Goal: Task Accomplishment & Management: Manage account settings

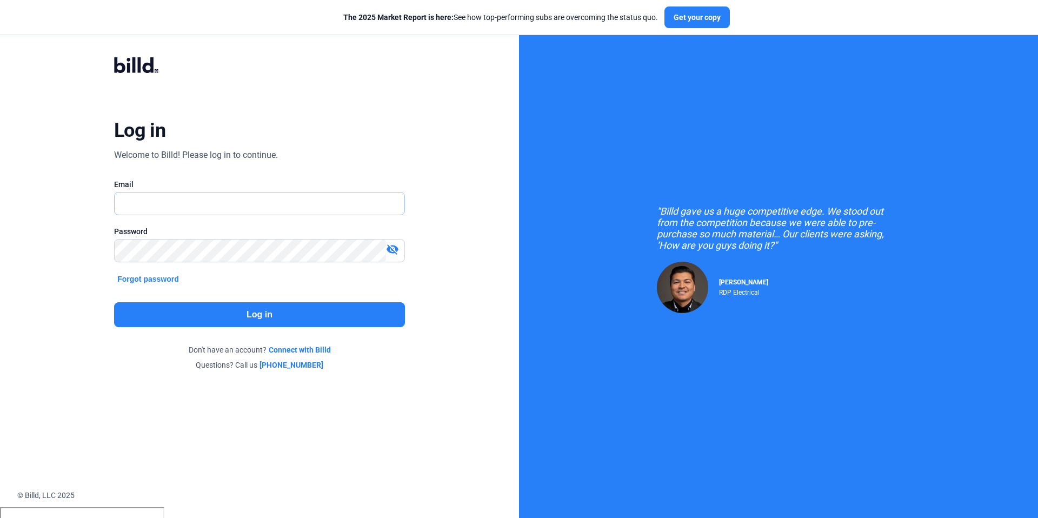
click at [204, 207] on input "text" at bounding box center [254, 203] width 278 height 22
type input "[PERSON_NAME][EMAIL_ADDRESS][DOMAIN_NAME]"
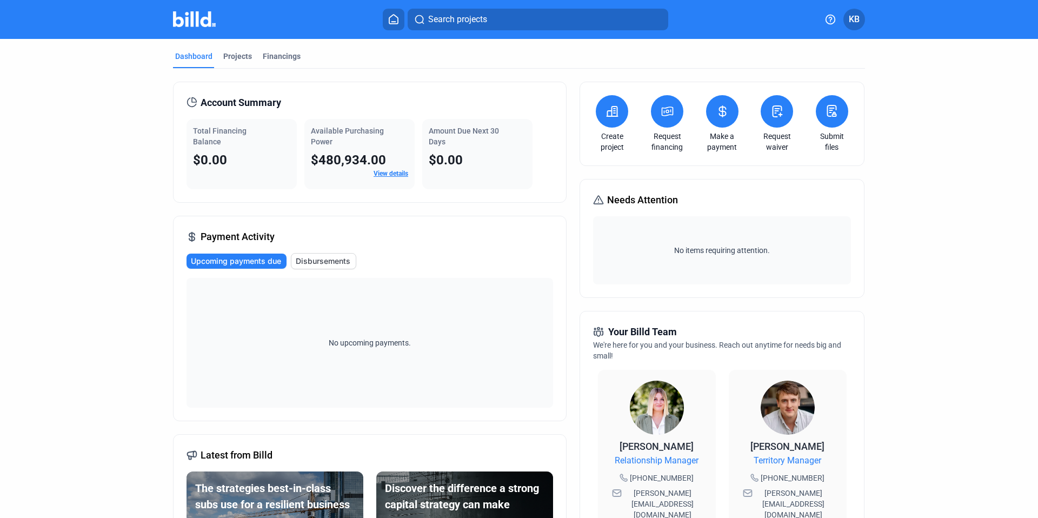
click at [859, 16] on button "KB" at bounding box center [854, 20] width 22 height 22
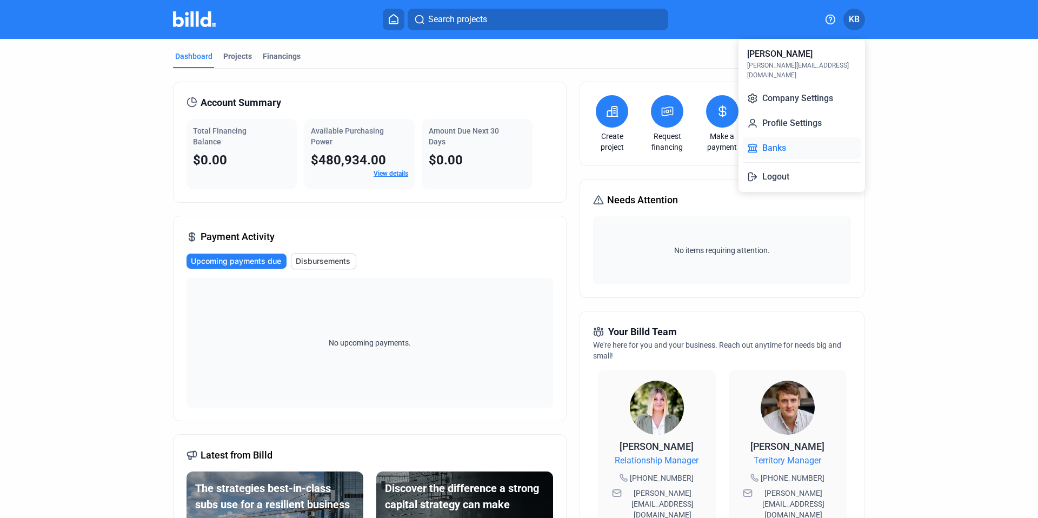
click at [763, 137] on button "Banks" at bounding box center [802, 148] width 118 height 22
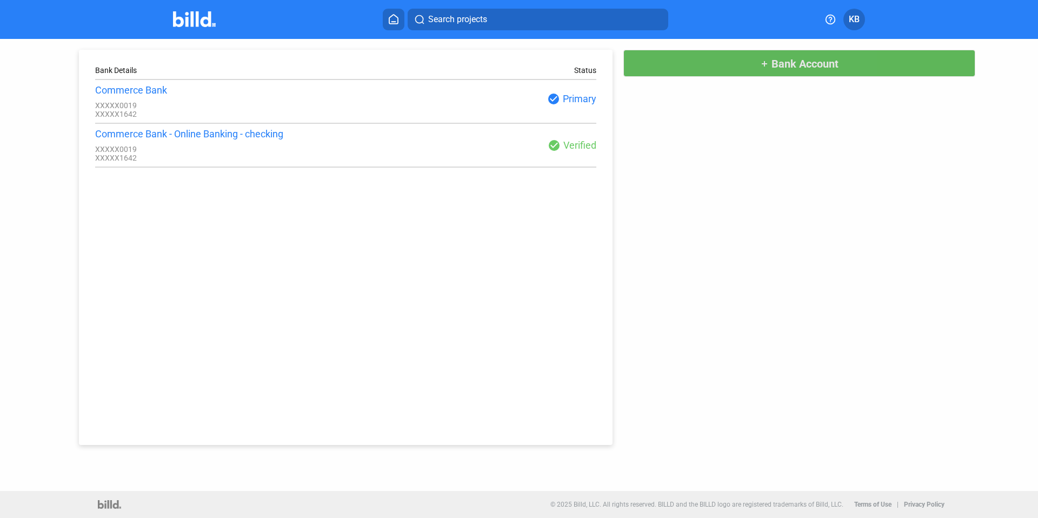
click at [651, 63] on button "add Bank Account" at bounding box center [799, 63] width 352 height 27
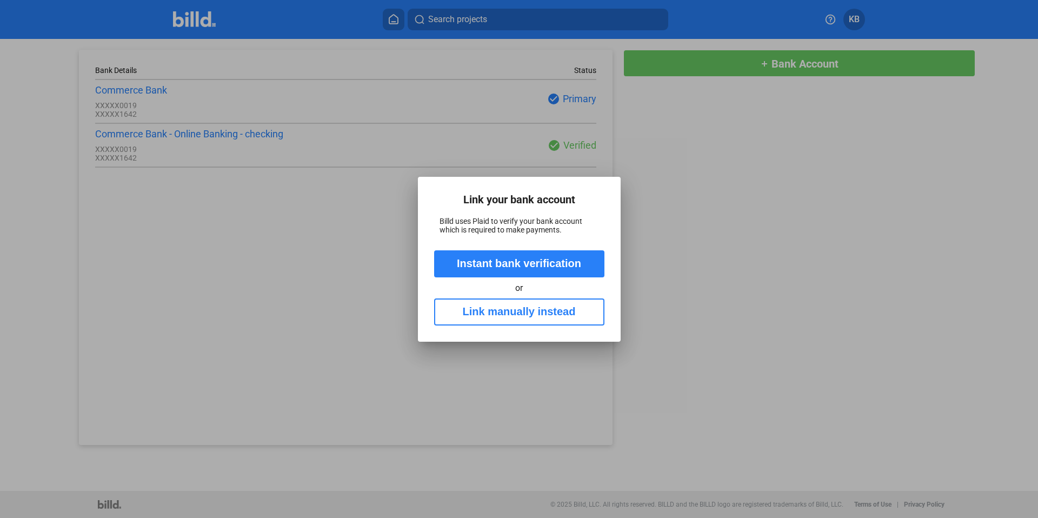
click at [780, 187] on div at bounding box center [519, 259] width 1038 height 518
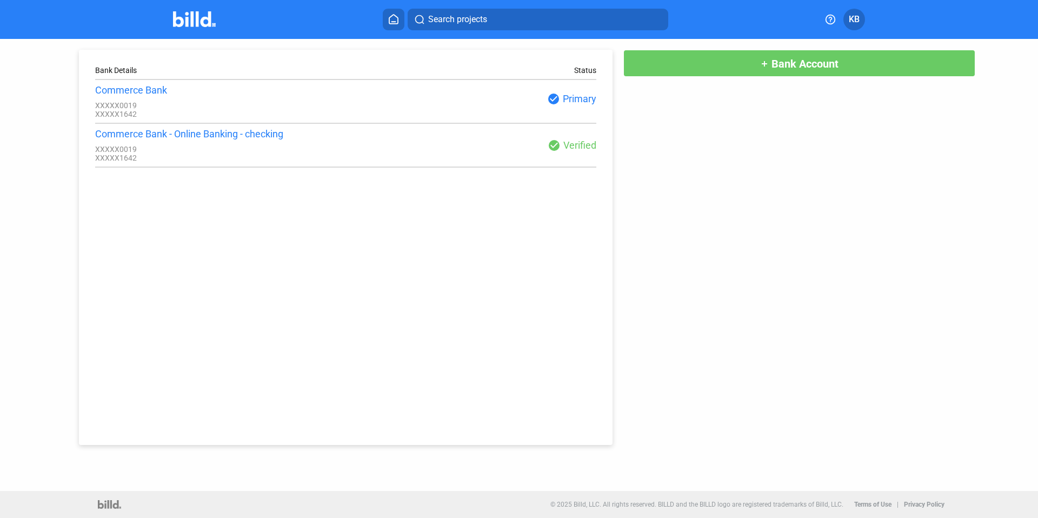
click at [855, 18] on span "KB" at bounding box center [854, 19] width 11 height 13
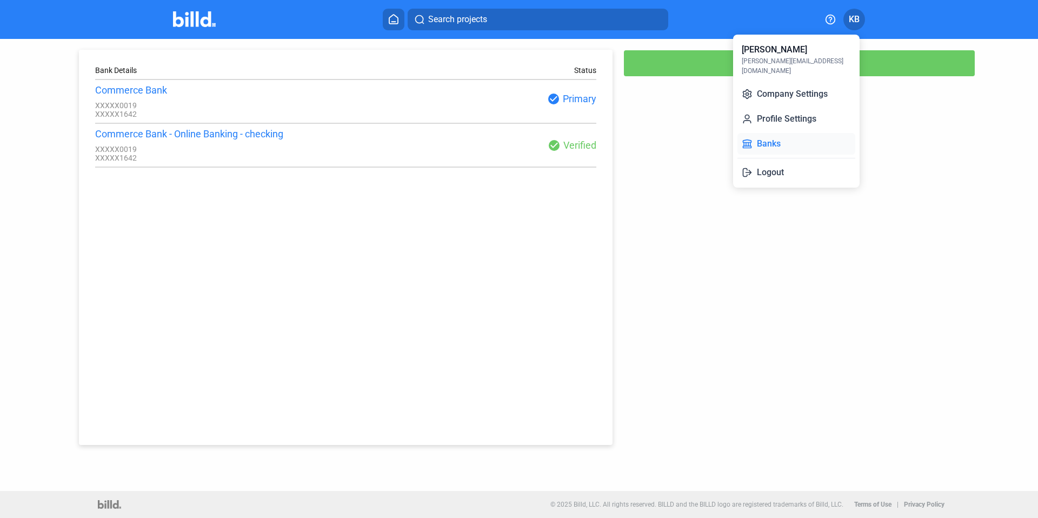
click at [783, 136] on button "Banks" at bounding box center [796, 144] width 118 height 22
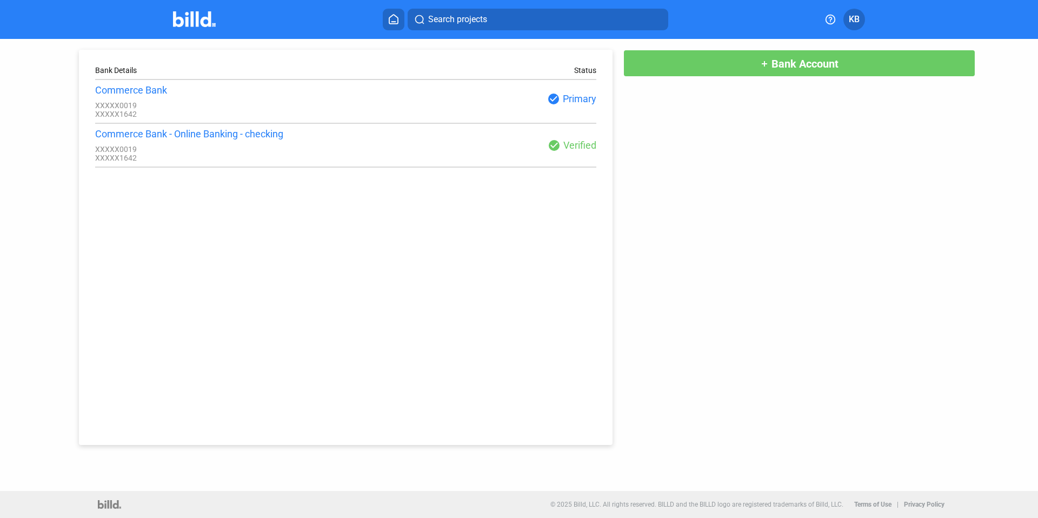
click at [855, 25] on span "KB" at bounding box center [854, 19] width 11 height 13
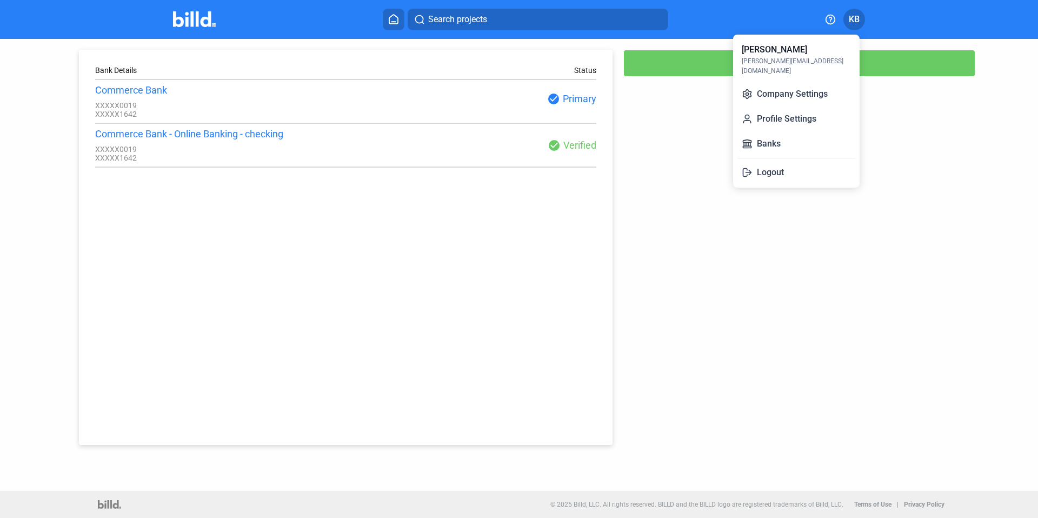
drag, startPoint x: 608, startPoint y: 133, endPoint x: 687, endPoint y: 88, distance: 91.3
click at [608, 133] on div at bounding box center [519, 259] width 1038 height 518
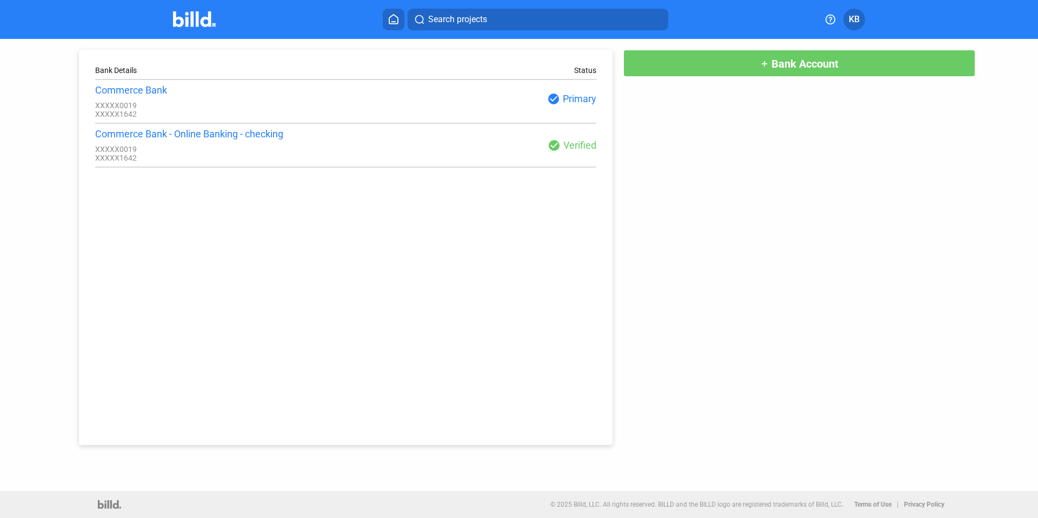
click at [711, 70] on button "add Bank Account" at bounding box center [799, 63] width 352 height 27
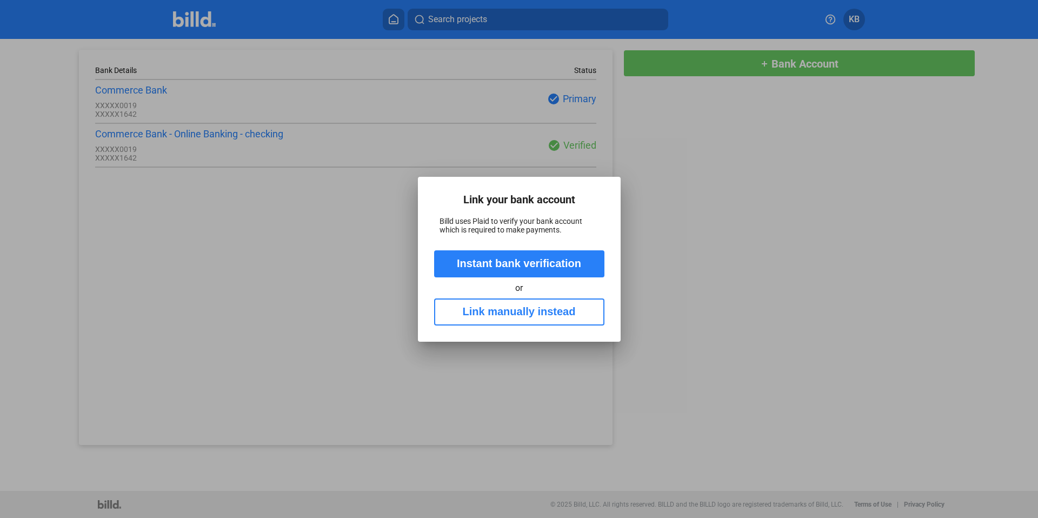
click at [499, 321] on button "Link manually instead" at bounding box center [519, 311] width 170 height 27
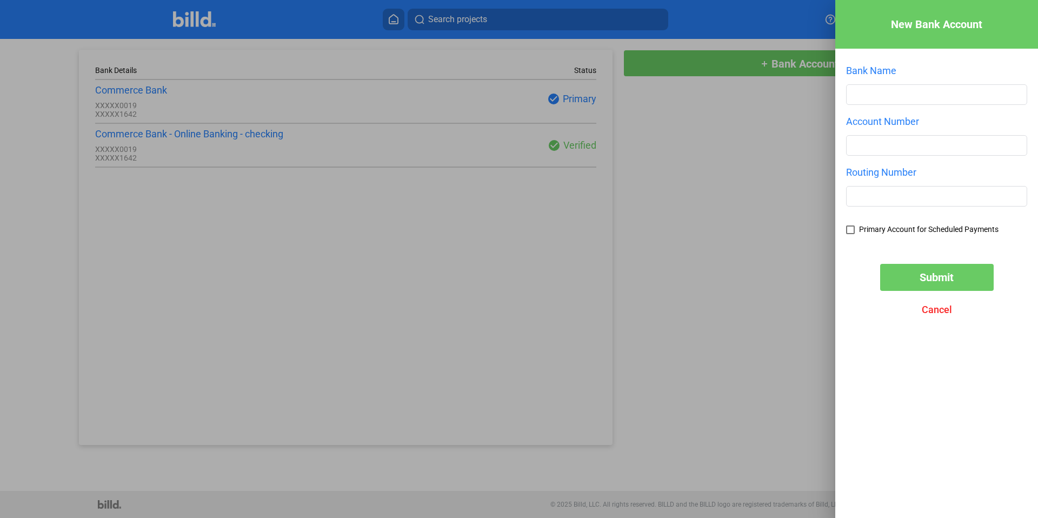
click at [363, 255] on div at bounding box center [519, 259] width 1038 height 518
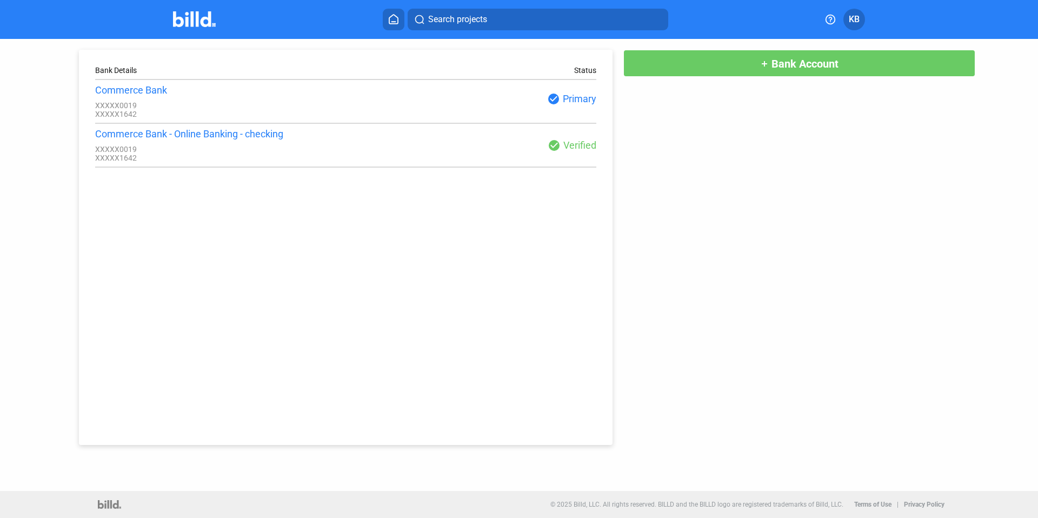
click at [767, 64] on mat-icon "add" at bounding box center [764, 63] width 9 height 9
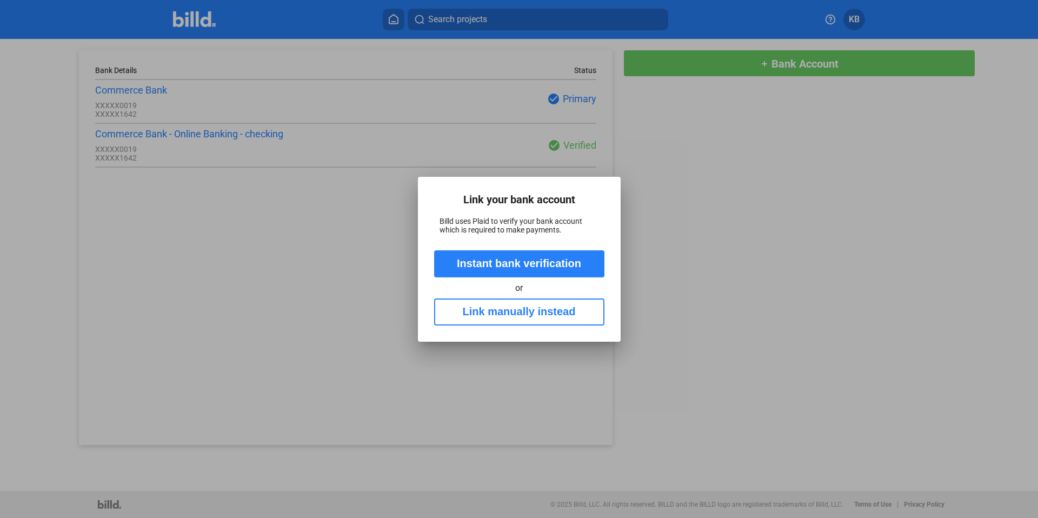
click at [540, 323] on button "Link manually instead" at bounding box center [519, 311] width 170 height 27
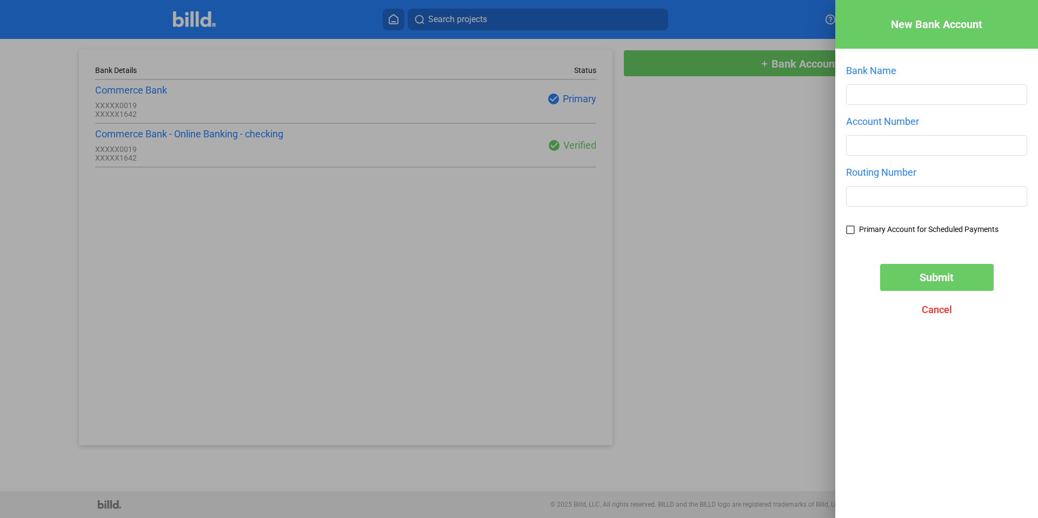
click at [930, 312] on span "Cancel" at bounding box center [937, 309] width 30 height 11
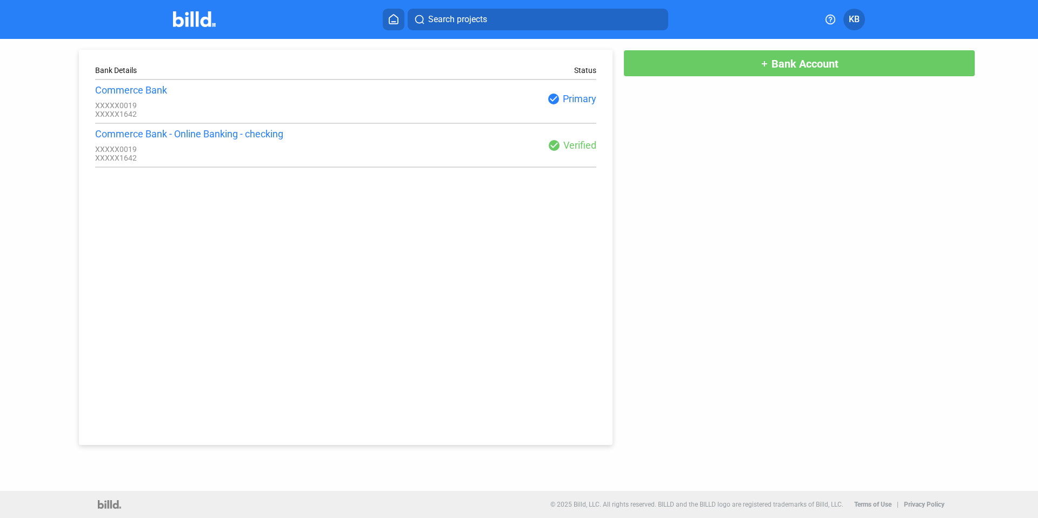
click at [346, 37] on mat-toolbar "Search projects KB" at bounding box center [519, 19] width 1038 height 39
click at [395, 24] on button at bounding box center [394, 20] width 22 height 22
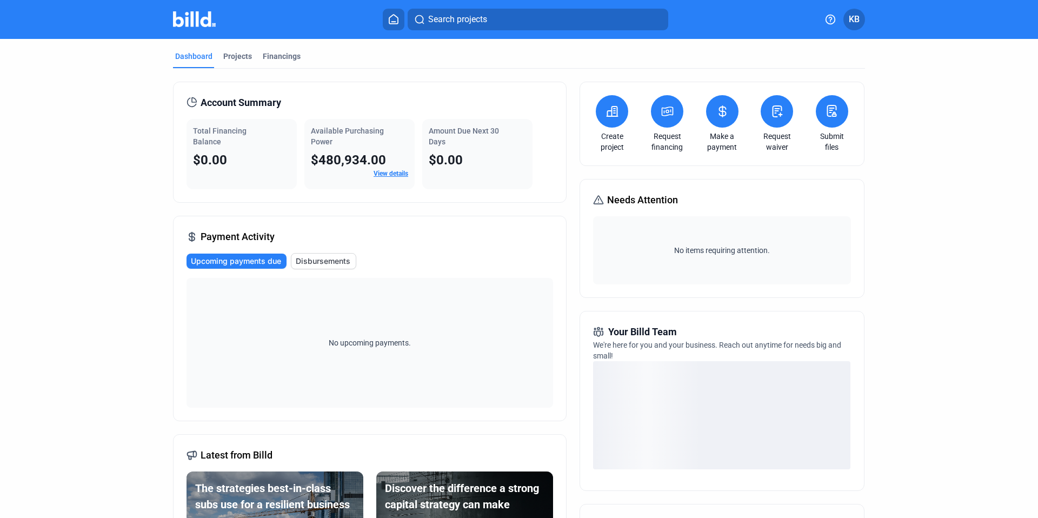
click at [852, 21] on span "KB" at bounding box center [854, 19] width 11 height 13
